Goal: Task Accomplishment & Management: Use online tool/utility

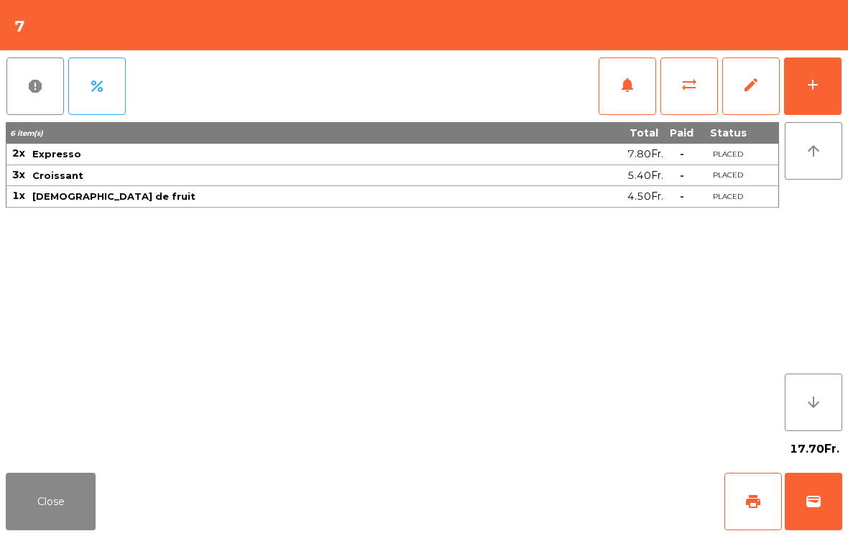
click at [816, 510] on span "wallet" at bounding box center [813, 501] width 17 height 17
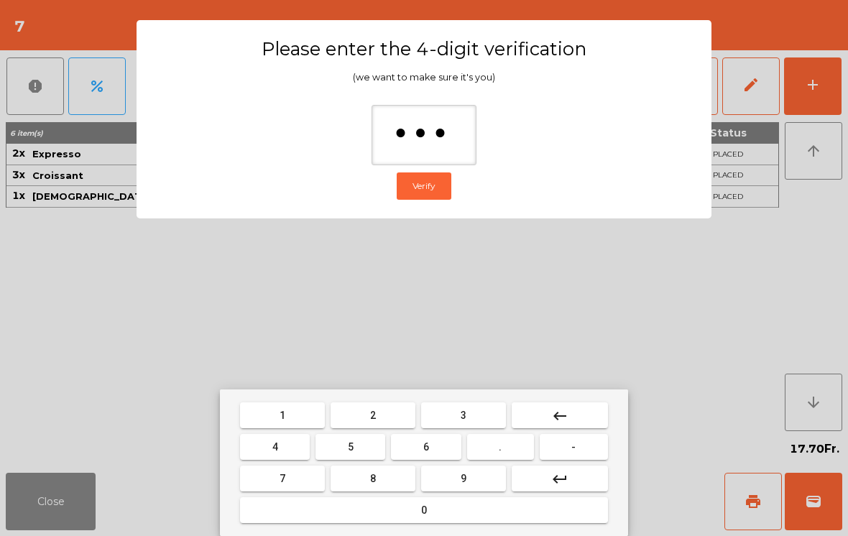
type input "****"
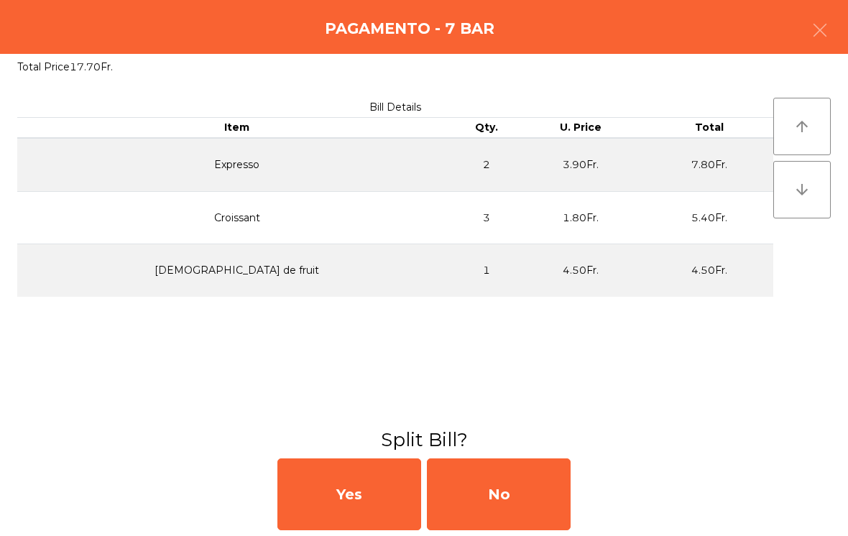
click at [501, 493] on div "No" at bounding box center [499, 495] width 144 height 72
click at [494, 498] on div "MB" at bounding box center [499, 495] width 144 height 72
click at [499, 470] on div "No" at bounding box center [499, 495] width 144 height 72
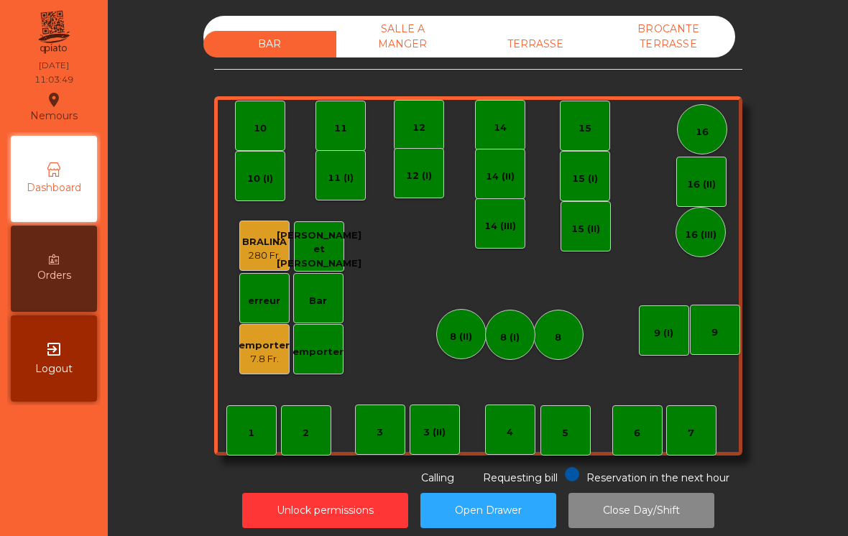
click at [543, 37] on div "TERRASSE" at bounding box center [535, 44] width 133 height 27
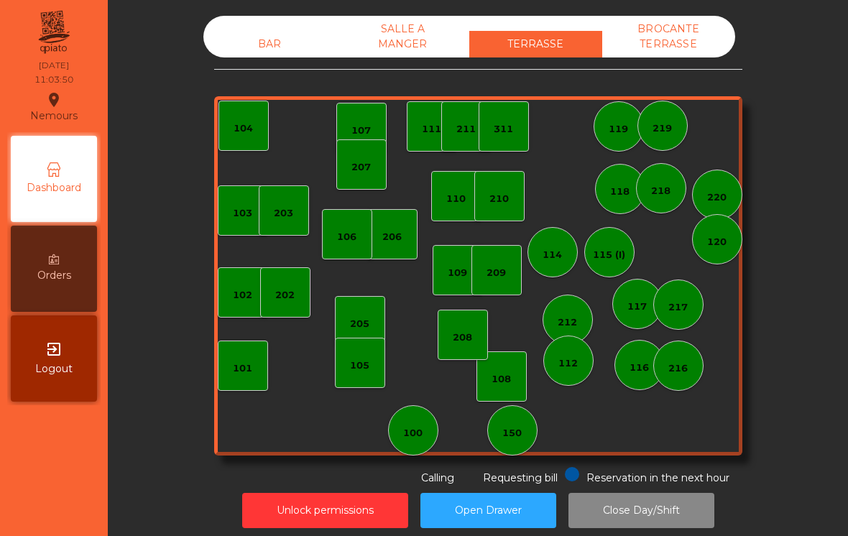
click at [362, 383] on div "105" at bounding box center [360, 363] width 50 height 50
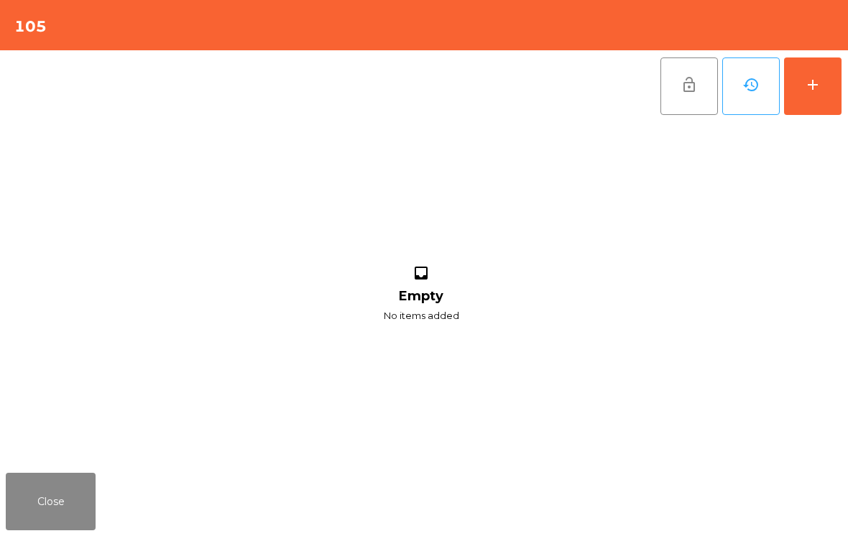
click at [827, 98] on button "add" at bounding box center [813, 87] width 58 height 58
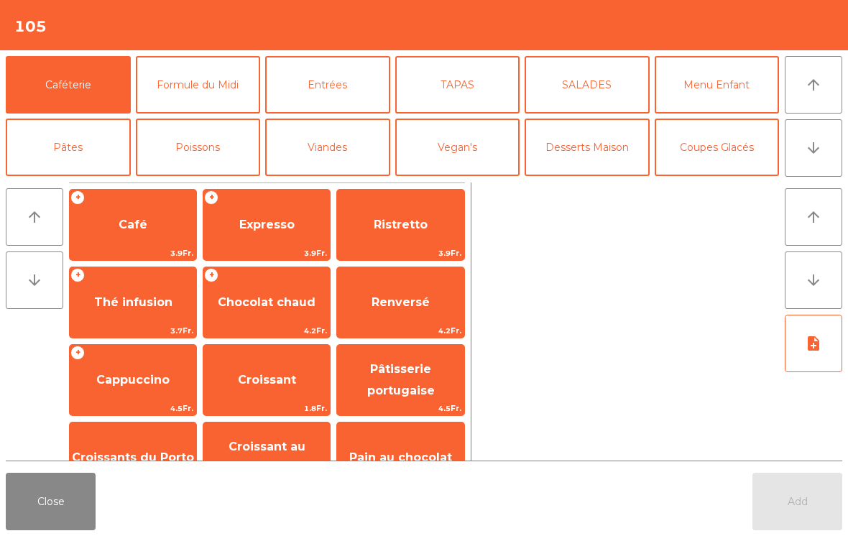
click at [132, 305] on span "Thé infusion" at bounding box center [133, 302] width 78 height 14
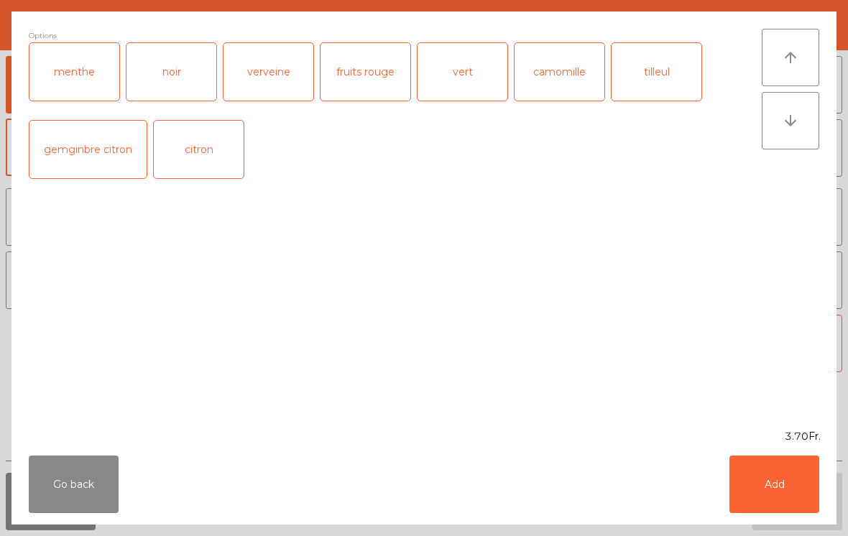
click at [812, 490] on button "Add" at bounding box center [775, 485] width 90 height 58
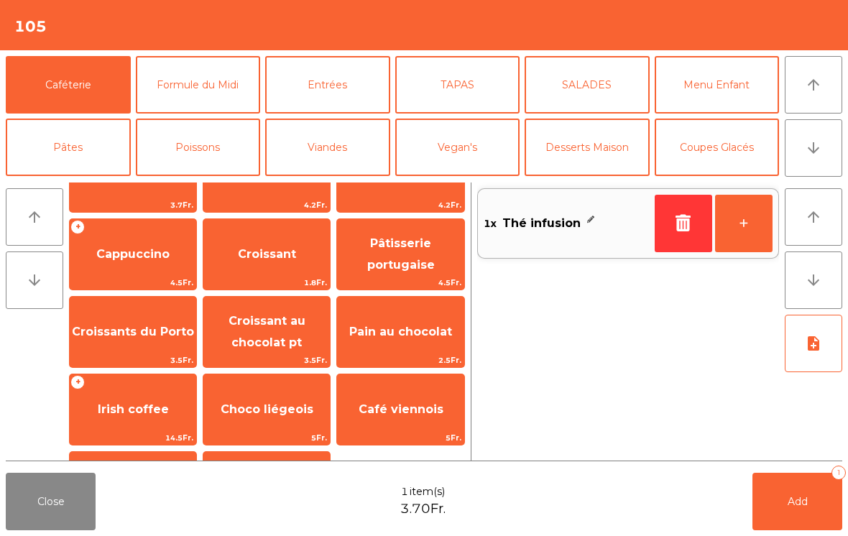
scroll to position [127, 0]
click at [290, 329] on span "Croissant au chocolat pt" at bounding box center [266, 331] width 127 height 61
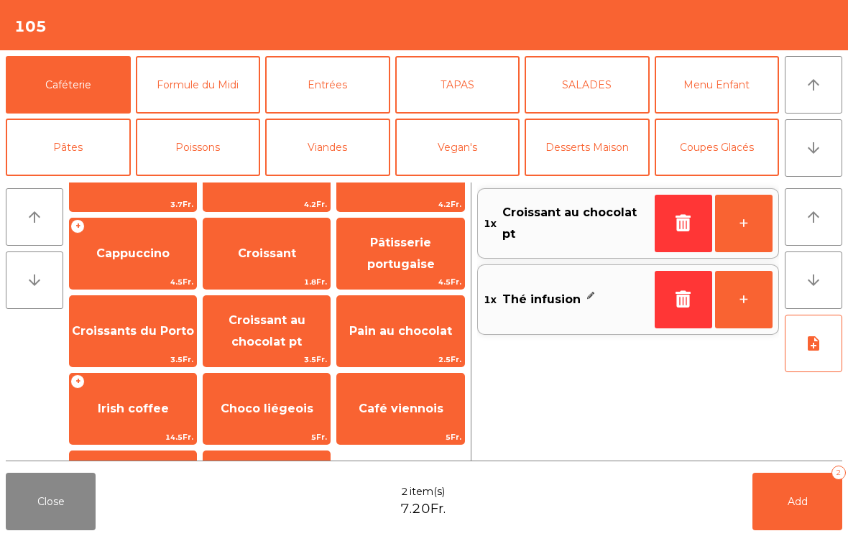
click at [802, 491] on button "Add 2" at bounding box center [798, 502] width 90 height 58
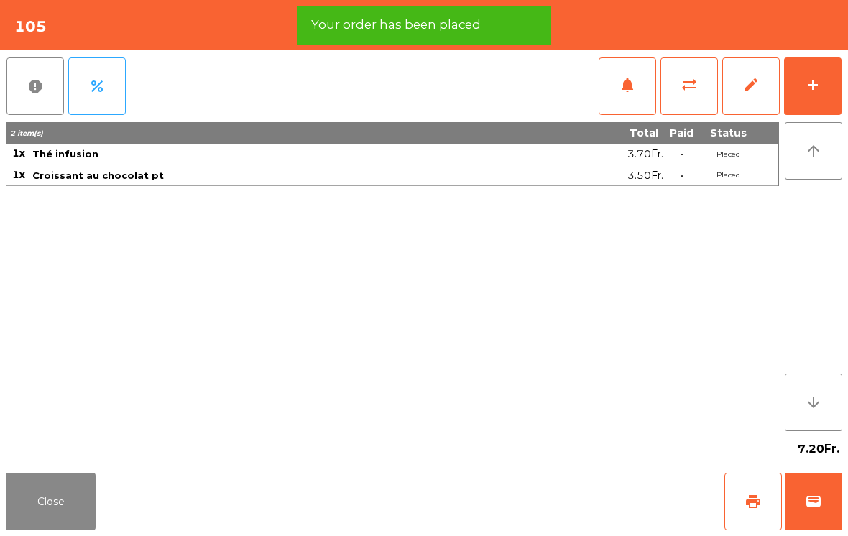
click at [752, 497] on span "print" at bounding box center [753, 501] width 17 height 17
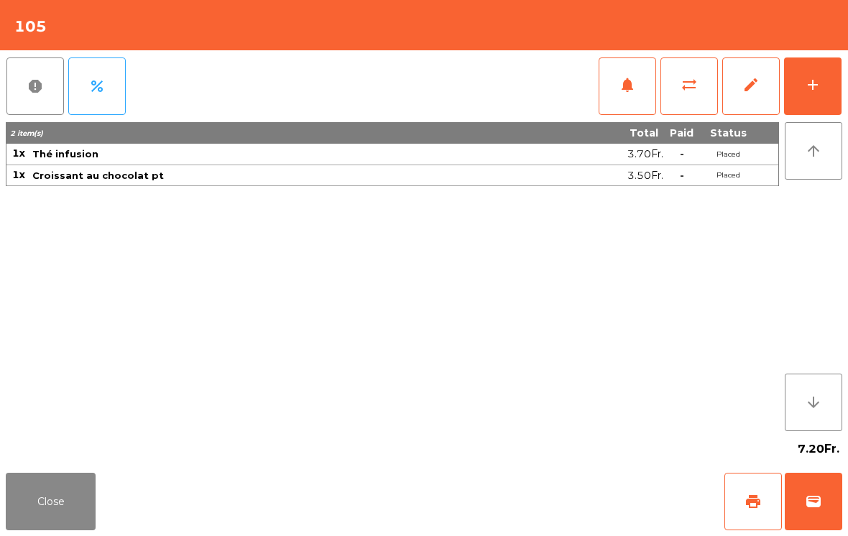
click at [45, 516] on button "Close" at bounding box center [51, 502] width 90 height 58
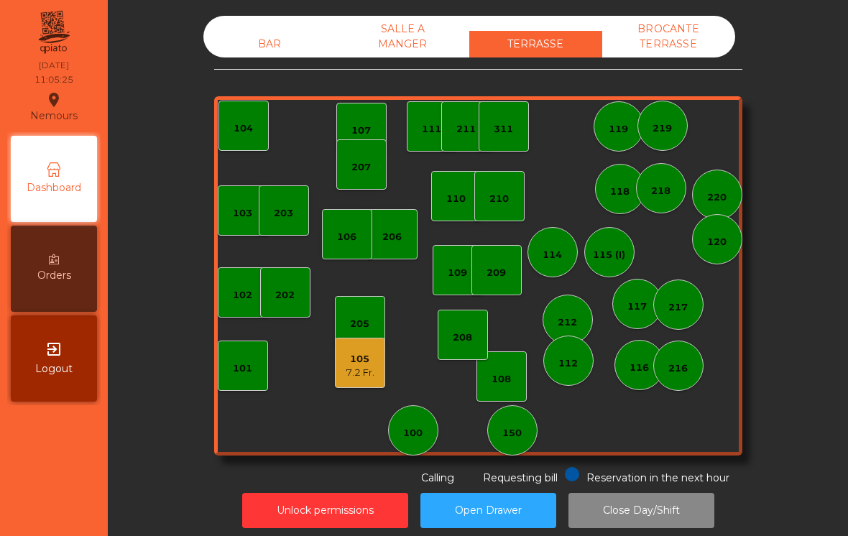
click at [254, 52] on div "BAR" at bounding box center [269, 44] width 133 height 27
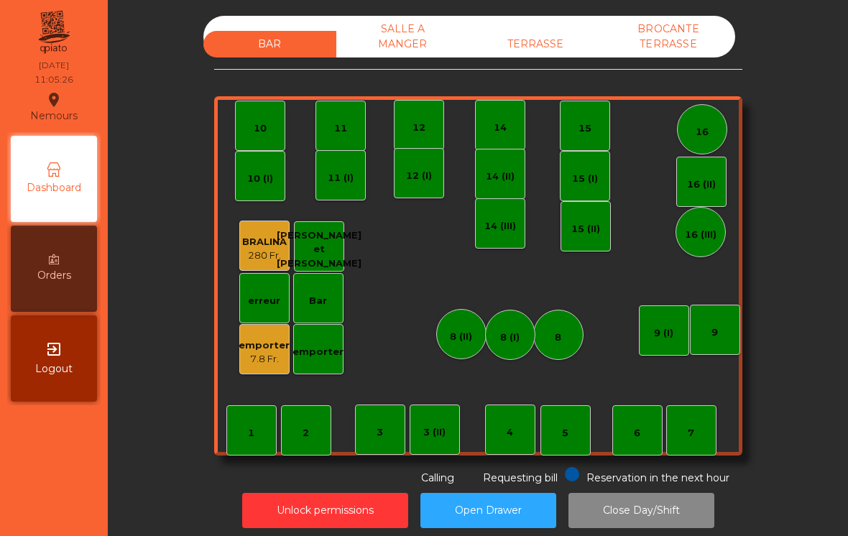
click at [255, 362] on div "7.8 Fr." at bounding box center [264, 359] width 51 height 14
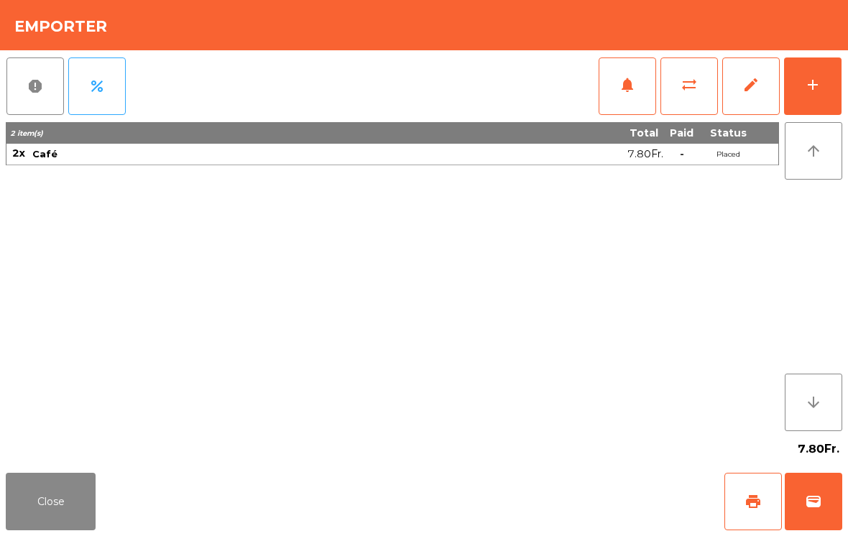
click at [811, 508] on span "wallet" at bounding box center [813, 501] width 17 height 17
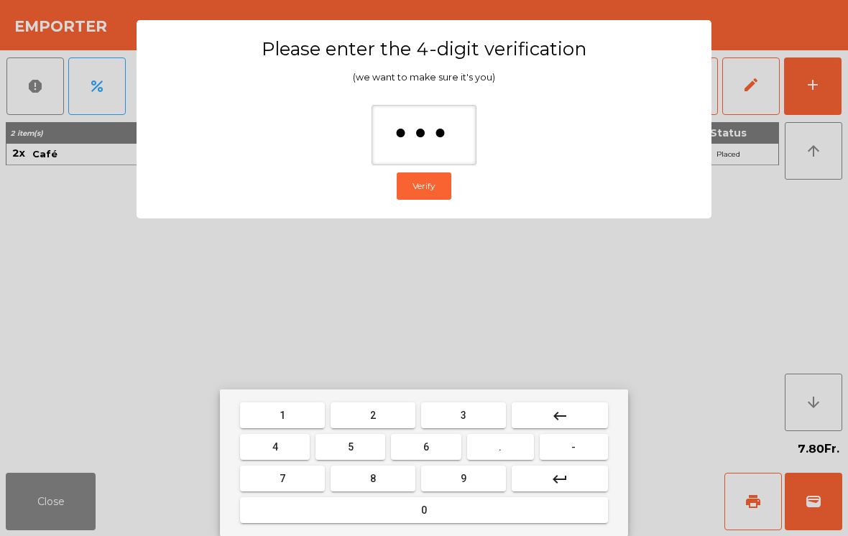
type input "****"
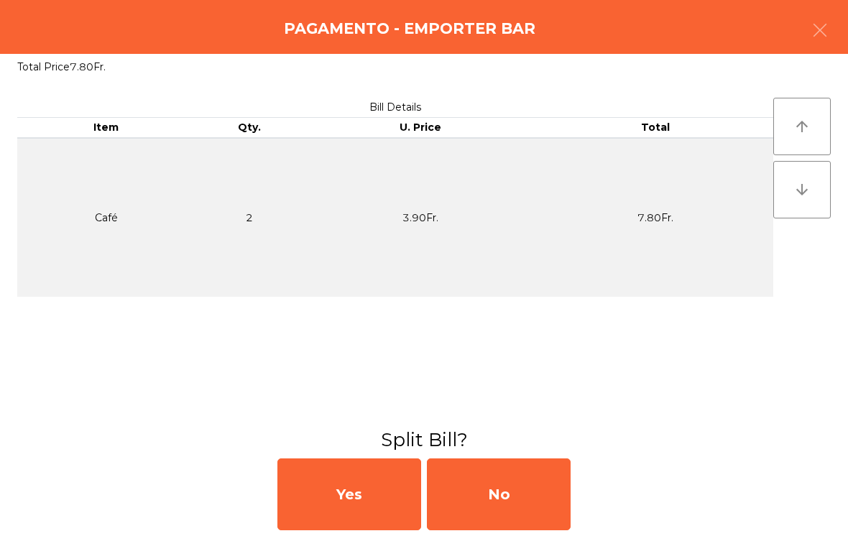
click at [481, 503] on div "No" at bounding box center [499, 495] width 144 height 72
click at [485, 485] on div "MB" at bounding box center [499, 495] width 144 height 72
click at [511, 510] on div "No" at bounding box center [499, 495] width 144 height 72
